Goal: Task Accomplishment & Management: Manage account settings

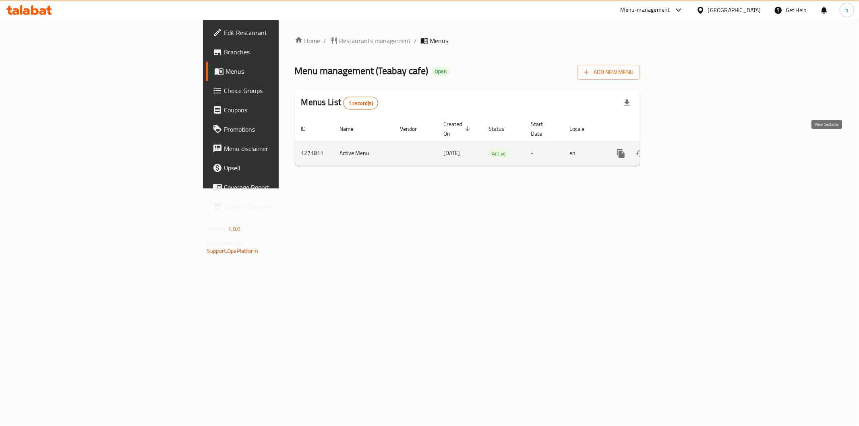
click at [684, 149] on icon "enhanced table" at bounding box center [679, 154] width 10 height 10
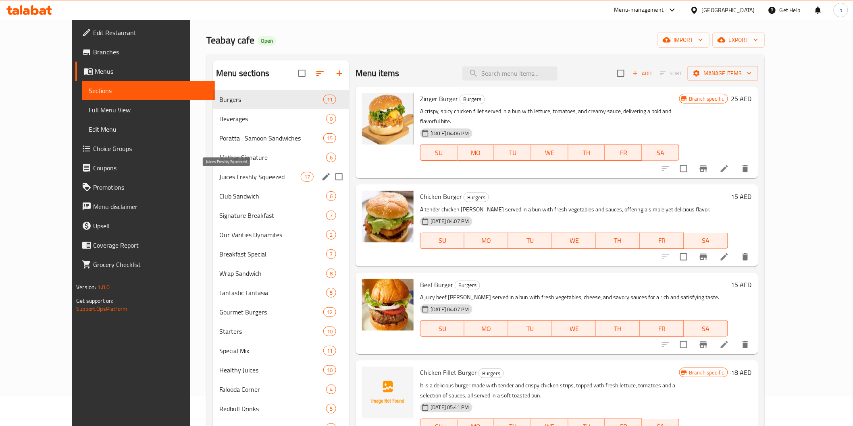
scroll to position [29, 0]
click at [279, 129] on div "Poratta , Samoon Sandwiches 15" at bounding box center [281, 138] width 136 height 19
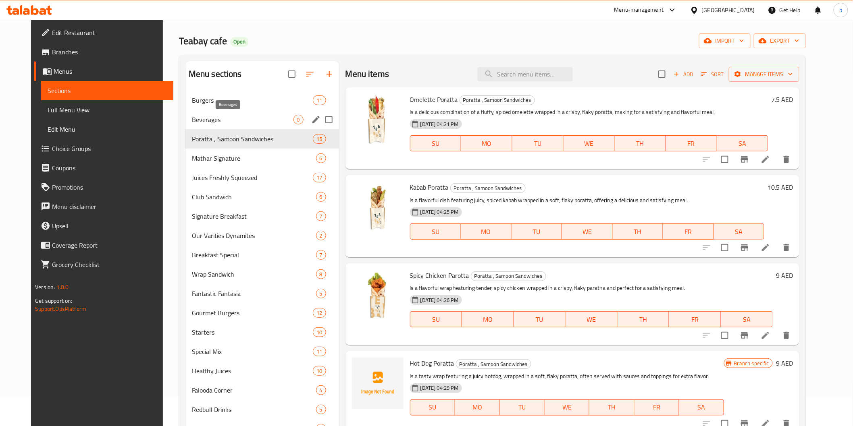
click at [280, 118] on span "Beverages" at bounding box center [243, 120] width 102 height 10
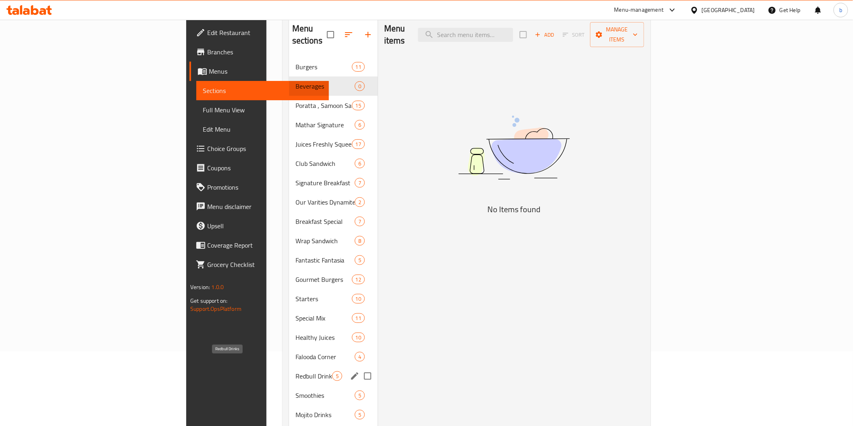
scroll to position [118, 0]
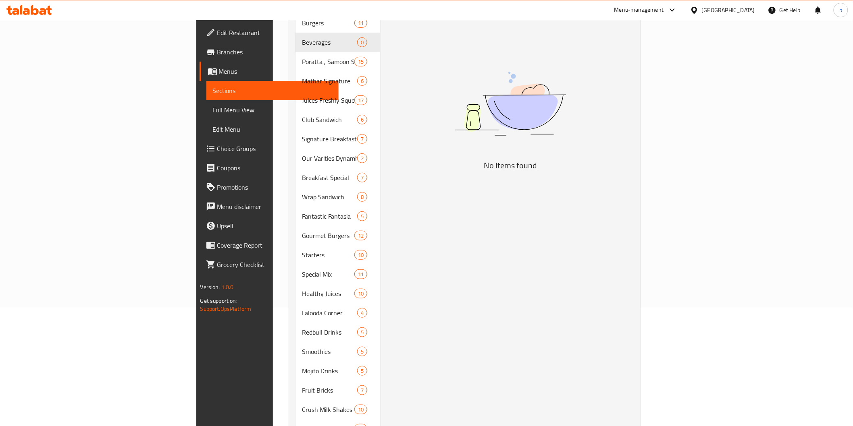
click at [217, 47] on span "Branches" at bounding box center [274, 52] width 115 height 10
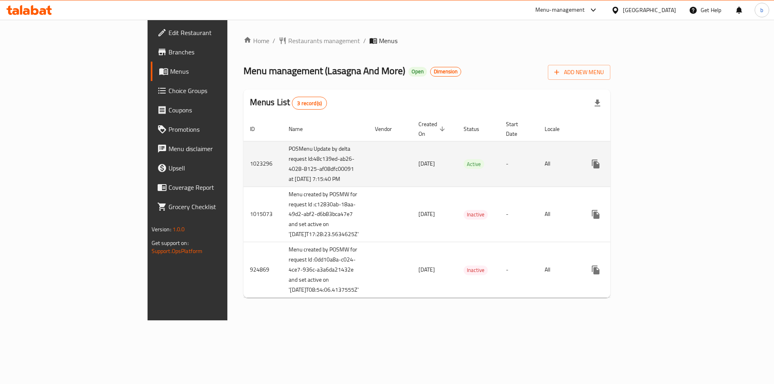
click at [658, 169] on icon "enhanced table" at bounding box center [654, 164] width 10 height 10
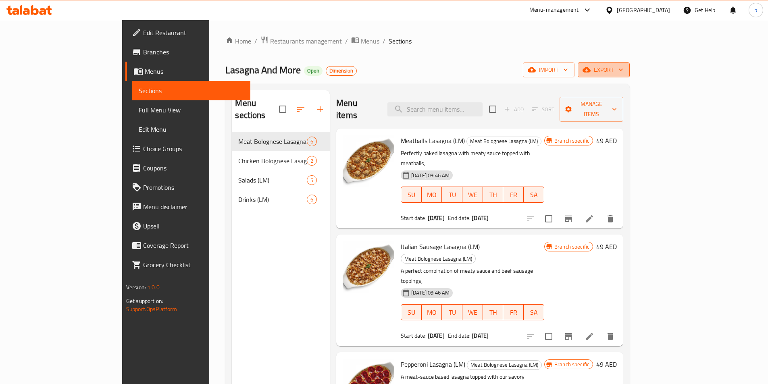
click at [623, 71] on span "export" at bounding box center [603, 70] width 39 height 10
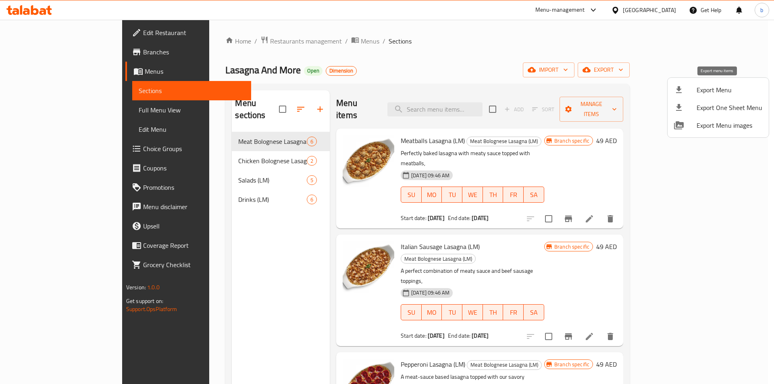
click at [722, 95] on span "Export Menu" at bounding box center [729, 90] width 66 height 10
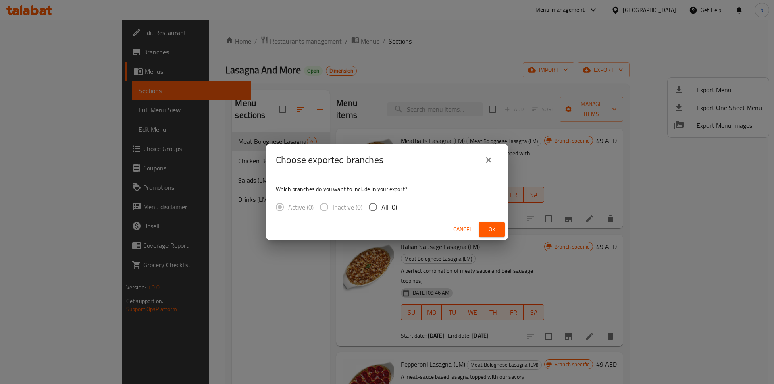
click at [380, 210] on input "All (0)" at bounding box center [372, 207] width 17 height 17
radio input "true"
click at [486, 233] on span "Ok" at bounding box center [491, 229] width 13 height 10
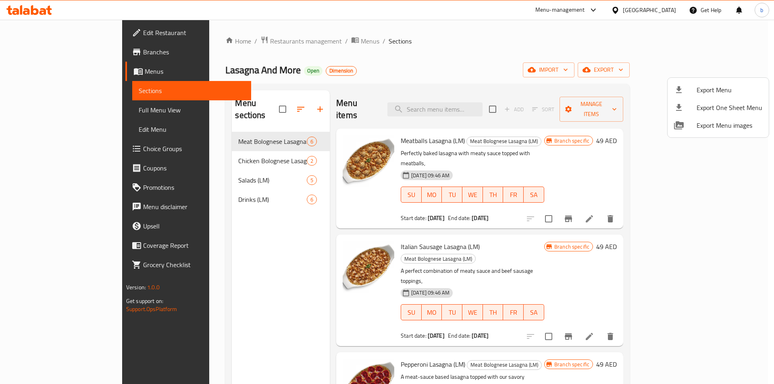
click at [19, 34] on div at bounding box center [387, 192] width 774 height 384
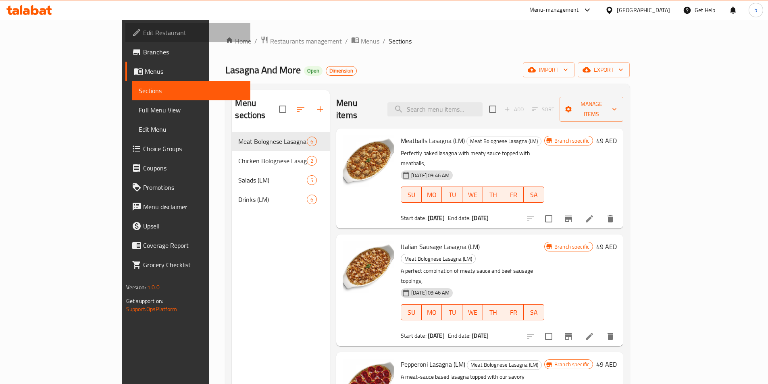
click at [132, 34] on span at bounding box center [137, 33] width 11 height 10
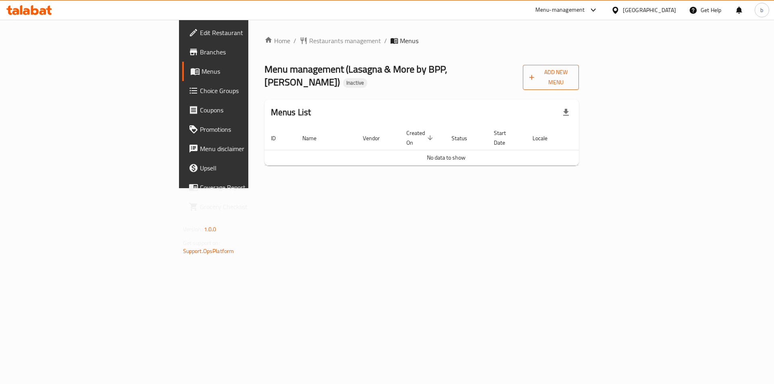
click at [579, 78] on button "Add New Menu" at bounding box center [551, 77] width 56 height 25
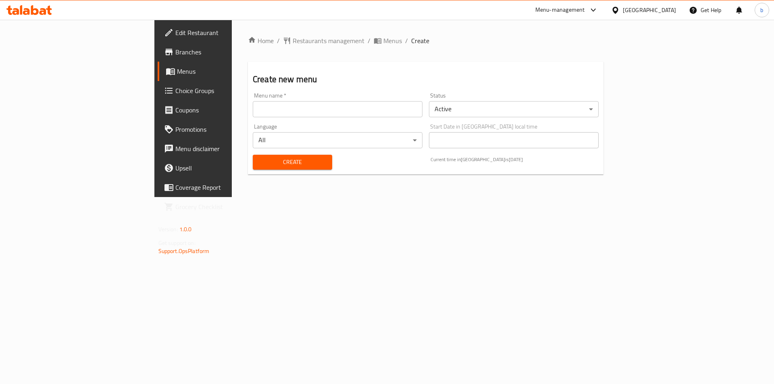
click at [253, 110] on input "text" at bounding box center [338, 109] width 170 height 16
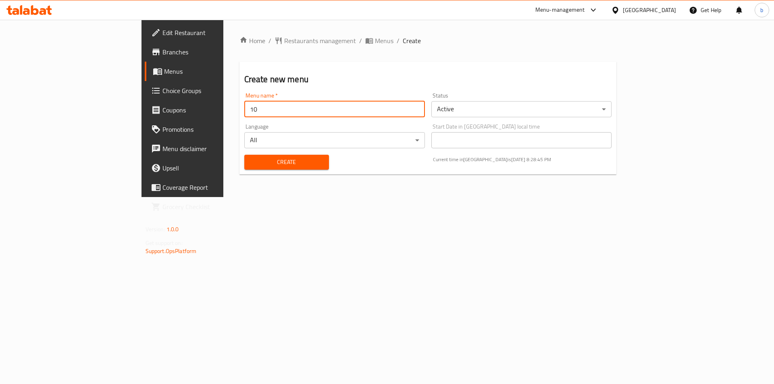
type input "[DATE]"
click at [244, 167] on button "Create" at bounding box center [286, 162] width 85 height 15
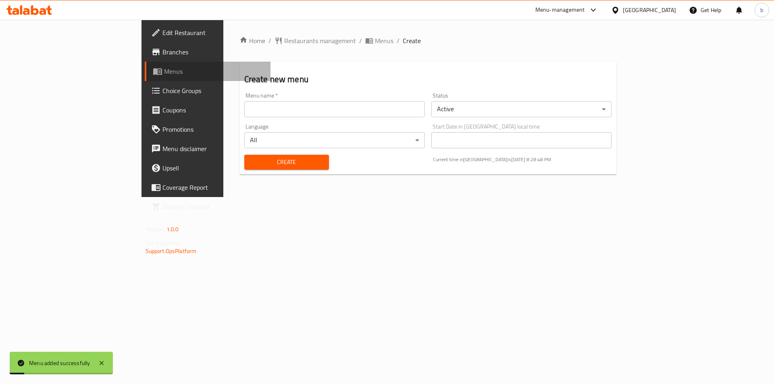
click at [164, 76] on span "Menus" at bounding box center [214, 71] width 100 height 10
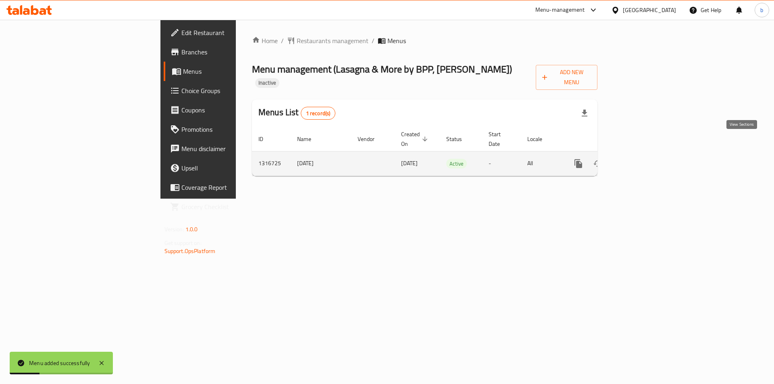
click at [641, 159] on icon "enhanced table" at bounding box center [636, 164] width 10 height 10
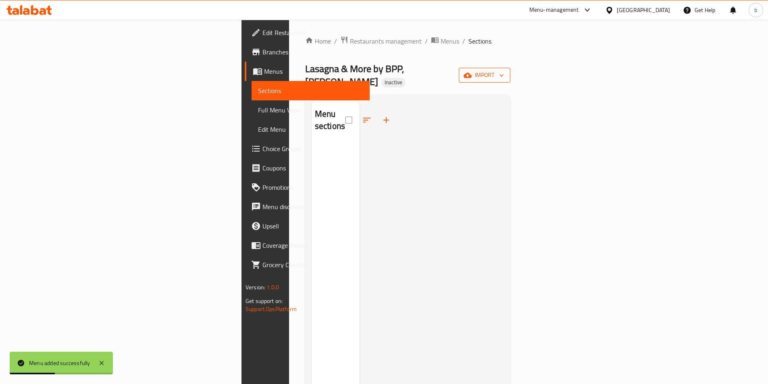
click at [504, 70] on span "import" at bounding box center [484, 75] width 39 height 10
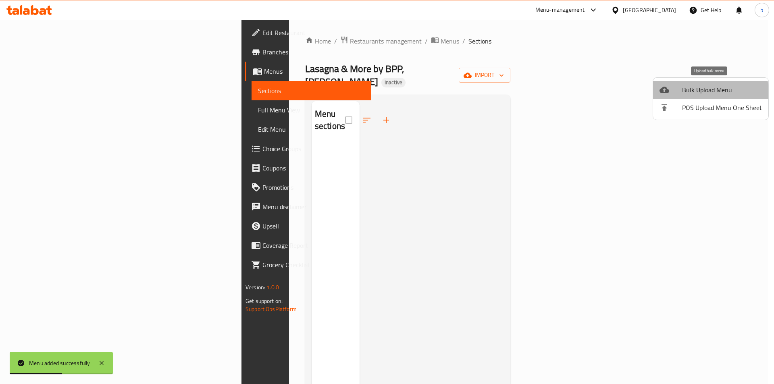
click at [708, 92] on span "Bulk Upload Menu" at bounding box center [722, 90] width 80 height 10
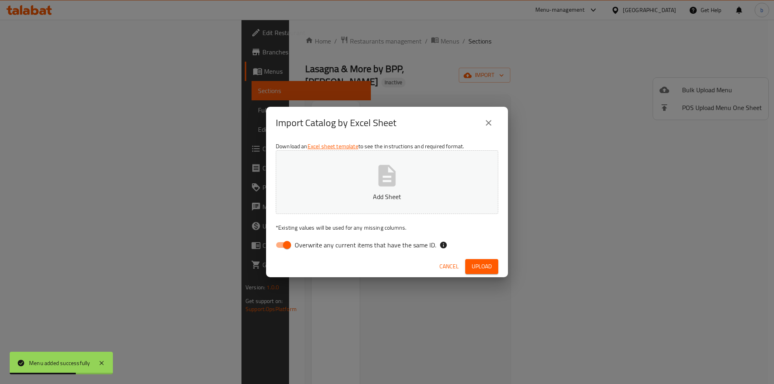
click at [289, 250] on input "Overwrite any current items that have the same ID." at bounding box center [287, 244] width 46 height 15
checkbox input "false"
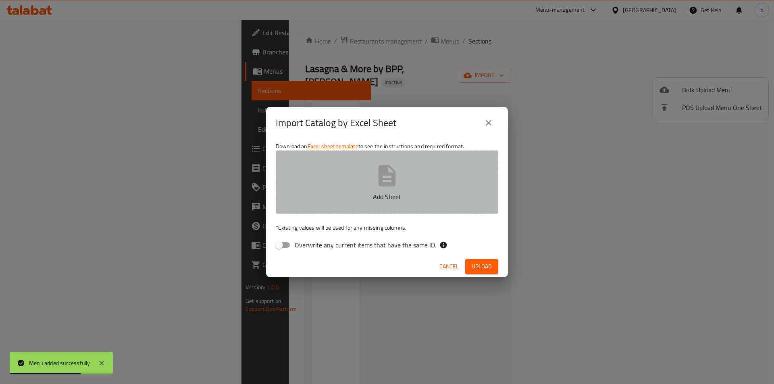
click at [324, 208] on button "Add Sheet" at bounding box center [387, 182] width 222 height 64
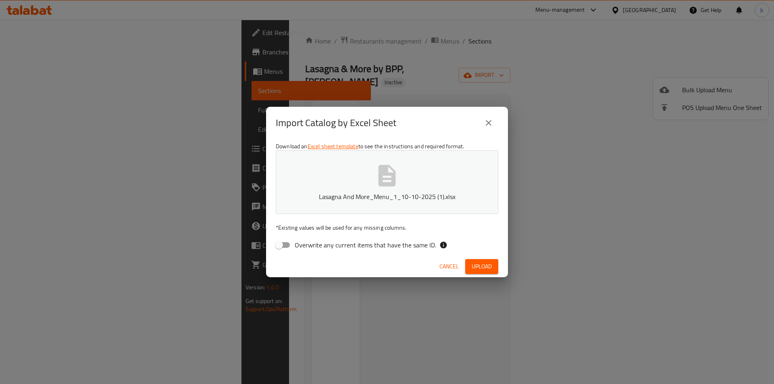
click at [482, 267] on span "Upload" at bounding box center [481, 266] width 20 height 10
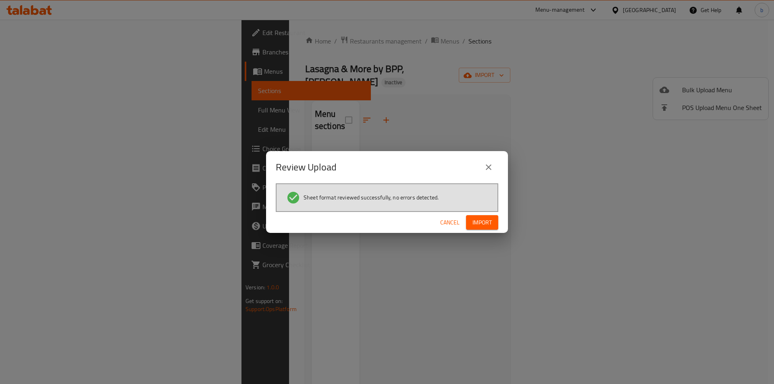
click at [487, 220] on span "Import" at bounding box center [481, 223] width 19 height 10
click at [477, 218] on span "Import" at bounding box center [481, 223] width 19 height 10
click at [441, 224] on span "Cancel" at bounding box center [449, 223] width 19 height 10
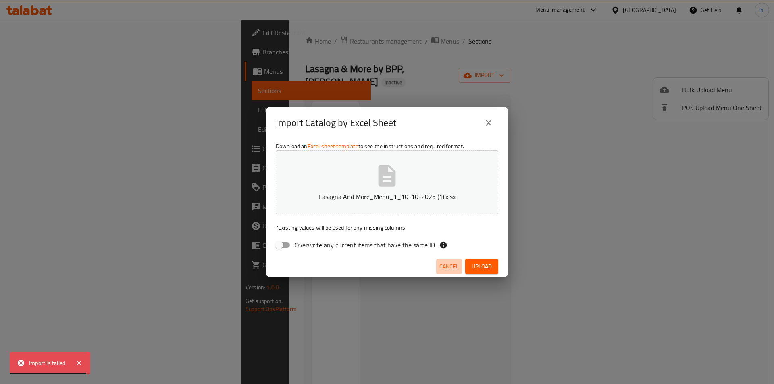
click at [449, 266] on span "Cancel" at bounding box center [448, 266] width 19 height 10
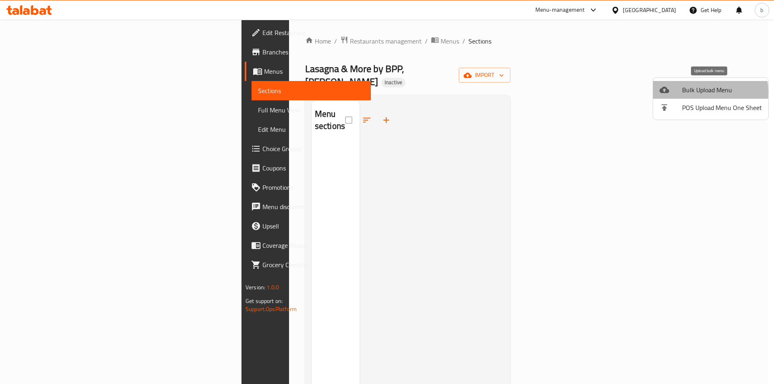
click at [693, 92] on span "Bulk Upload Menu" at bounding box center [722, 90] width 80 height 10
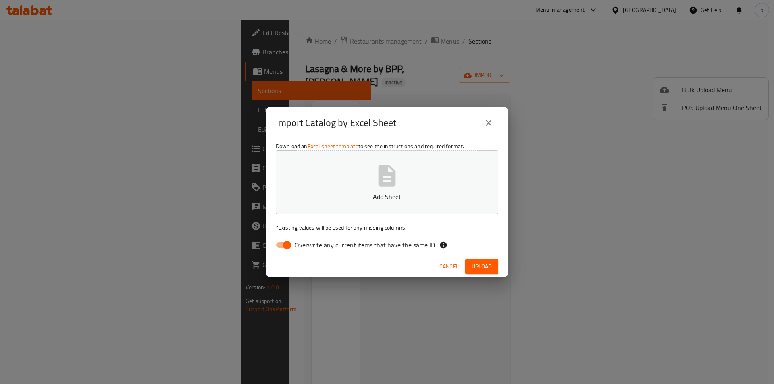
click at [284, 245] on input "Overwrite any current items that have the same ID." at bounding box center [287, 244] width 46 height 15
checkbox input "false"
click at [379, 175] on icon "button" at bounding box center [386, 175] width 17 height 21
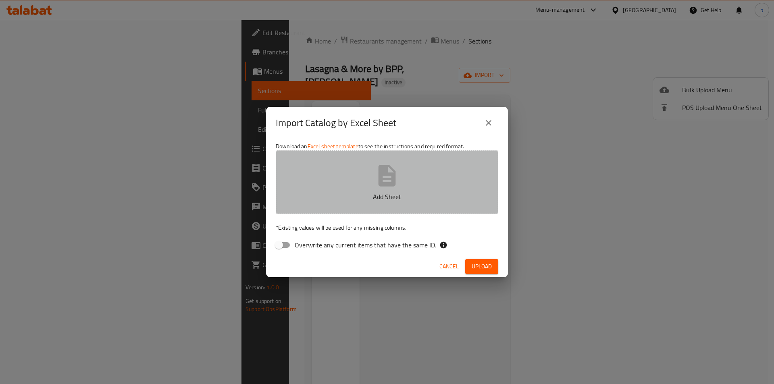
click at [357, 184] on button "Add Sheet" at bounding box center [387, 182] width 222 height 64
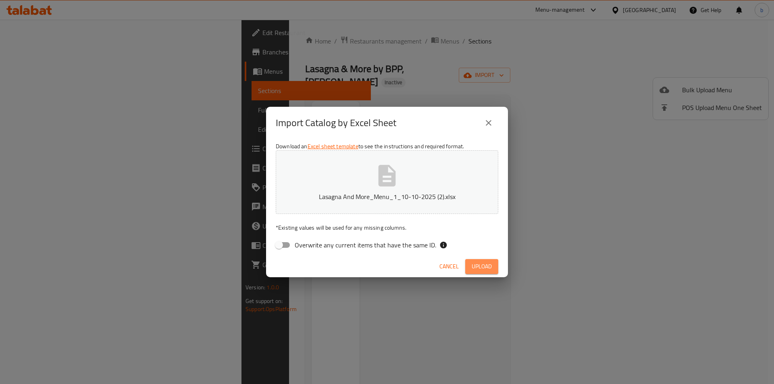
click at [481, 268] on span "Upload" at bounding box center [481, 266] width 20 height 10
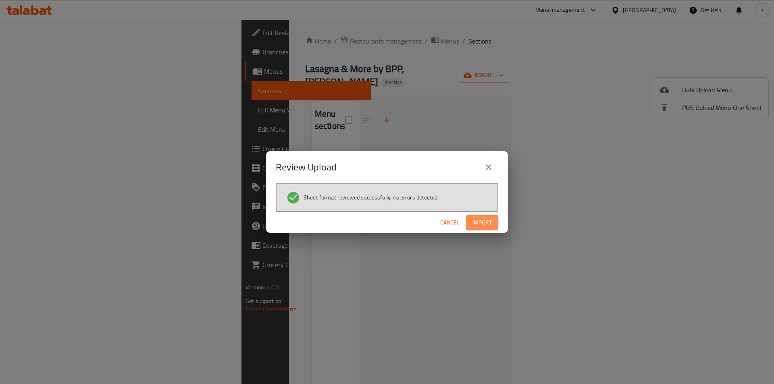
click at [479, 220] on span "Import" at bounding box center [481, 223] width 19 height 10
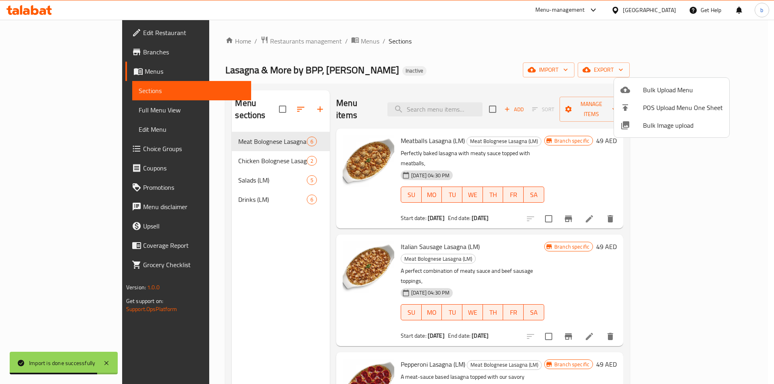
click at [178, 280] on div at bounding box center [387, 192] width 774 height 384
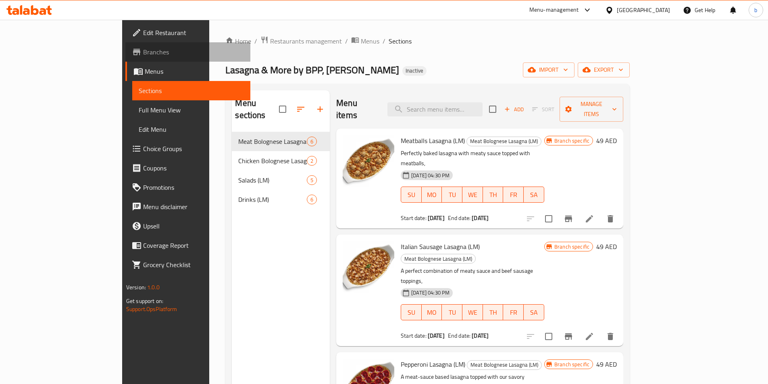
click at [143, 53] on span "Branches" at bounding box center [193, 52] width 101 height 10
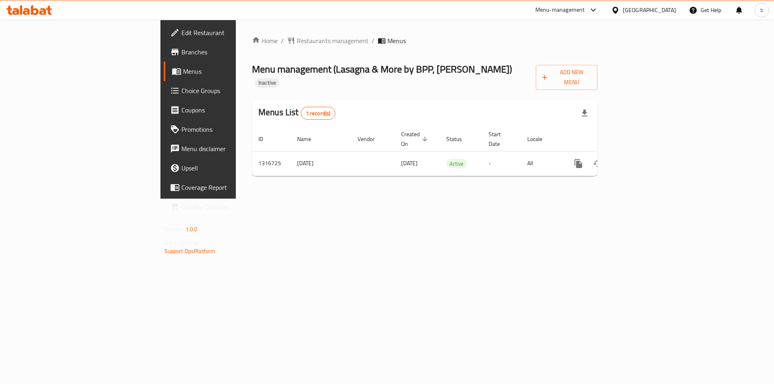
click at [181, 50] on span "Branches" at bounding box center [232, 52] width 102 height 10
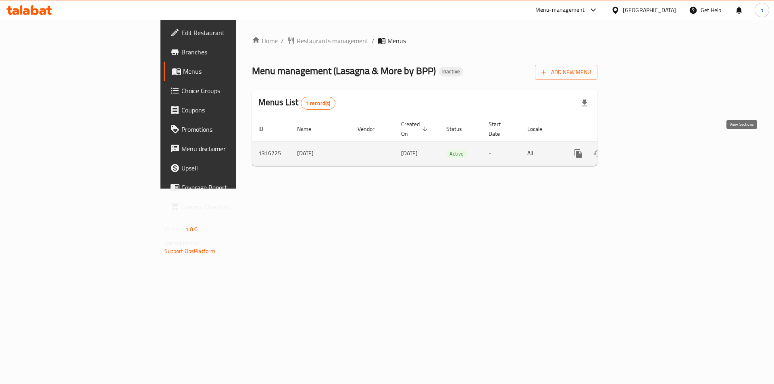
click at [641, 149] on icon "enhanced table" at bounding box center [636, 154] width 10 height 10
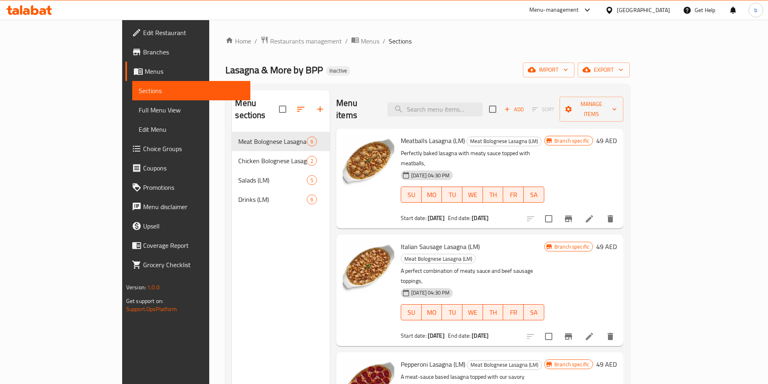
click at [139, 111] on span "Full Menu View" at bounding box center [191, 110] width 105 height 10
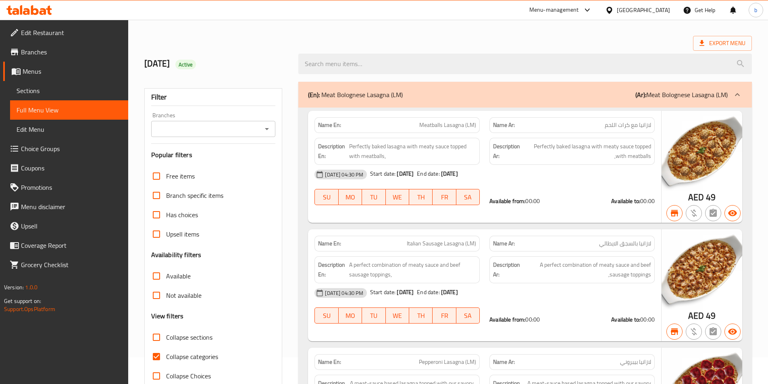
scroll to position [81, 0]
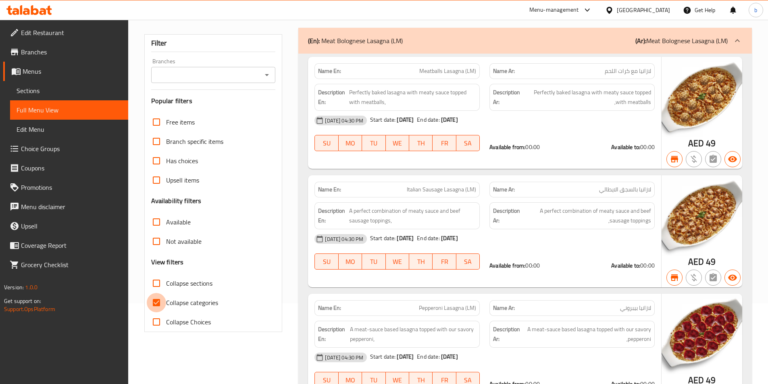
drag, startPoint x: 158, startPoint y: 306, endPoint x: 491, endPoint y: 184, distance: 354.9
click at [158, 305] on input "Collapse categories" at bounding box center [156, 302] width 19 height 19
checkbox input "false"
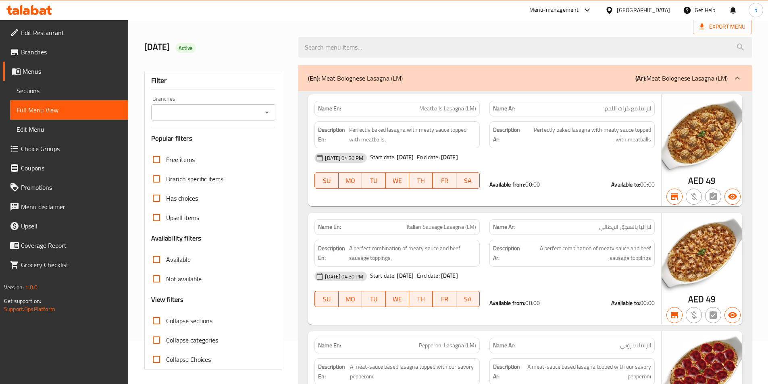
scroll to position [0, 0]
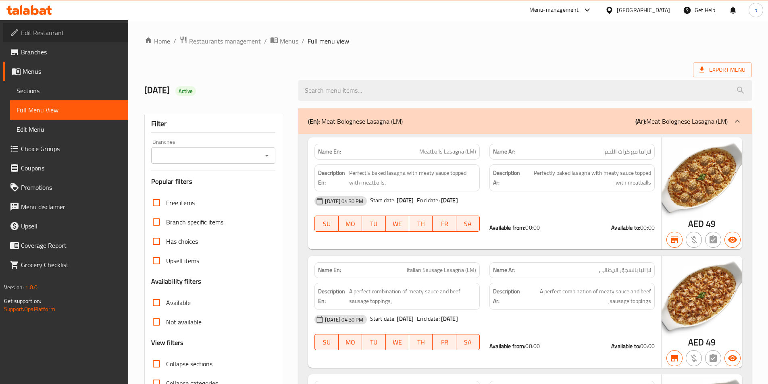
click at [94, 33] on span "Edit Restaurant" at bounding box center [71, 33] width 101 height 10
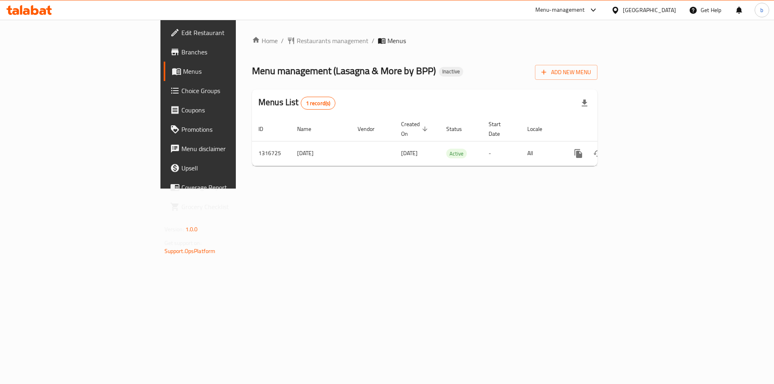
click at [181, 57] on span "Branches" at bounding box center [232, 52] width 102 height 10
